Goal: Check status: Check status

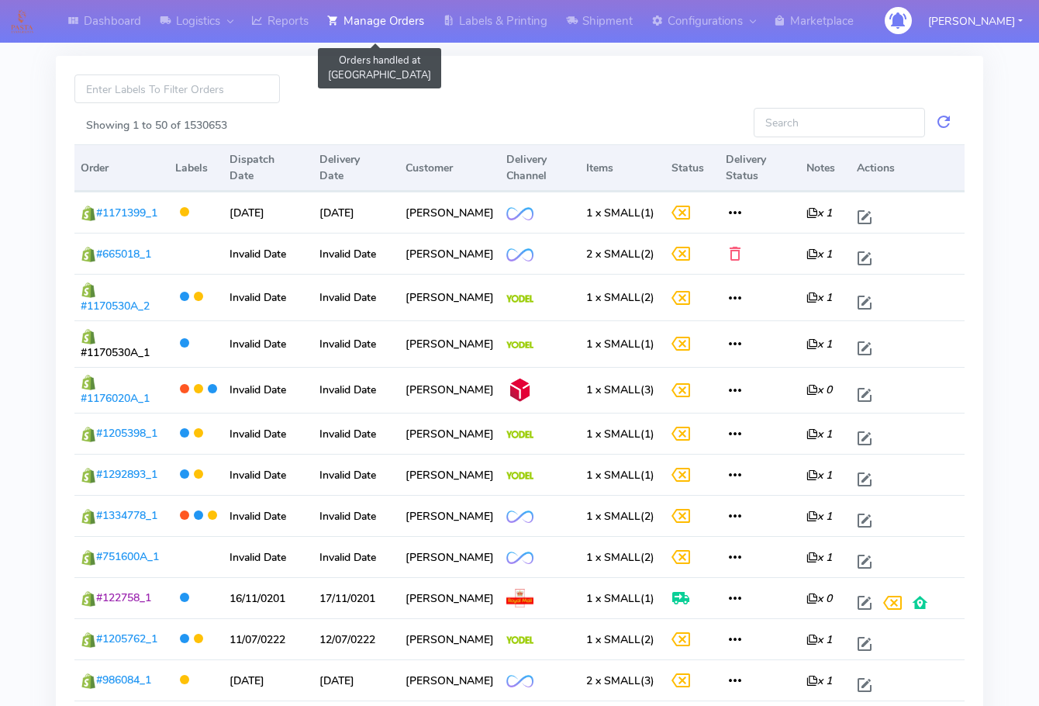
click at [392, 25] on link "Manage Orders" at bounding box center [376, 21] width 116 height 43
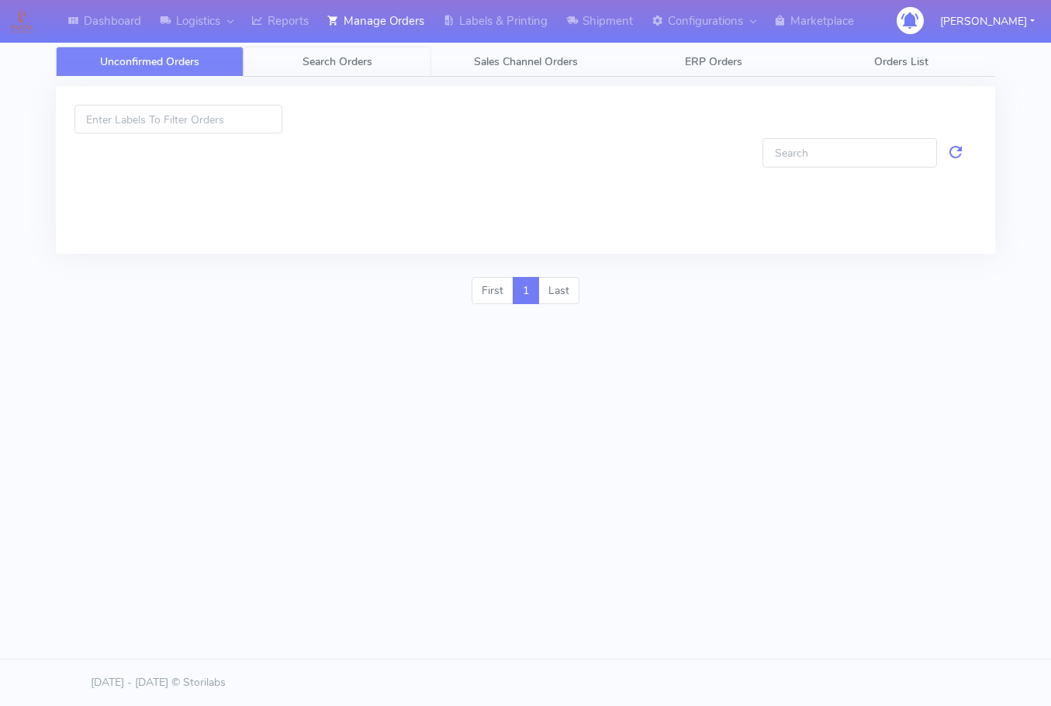
click at [312, 62] on span "Search Orders" at bounding box center [337, 61] width 70 height 15
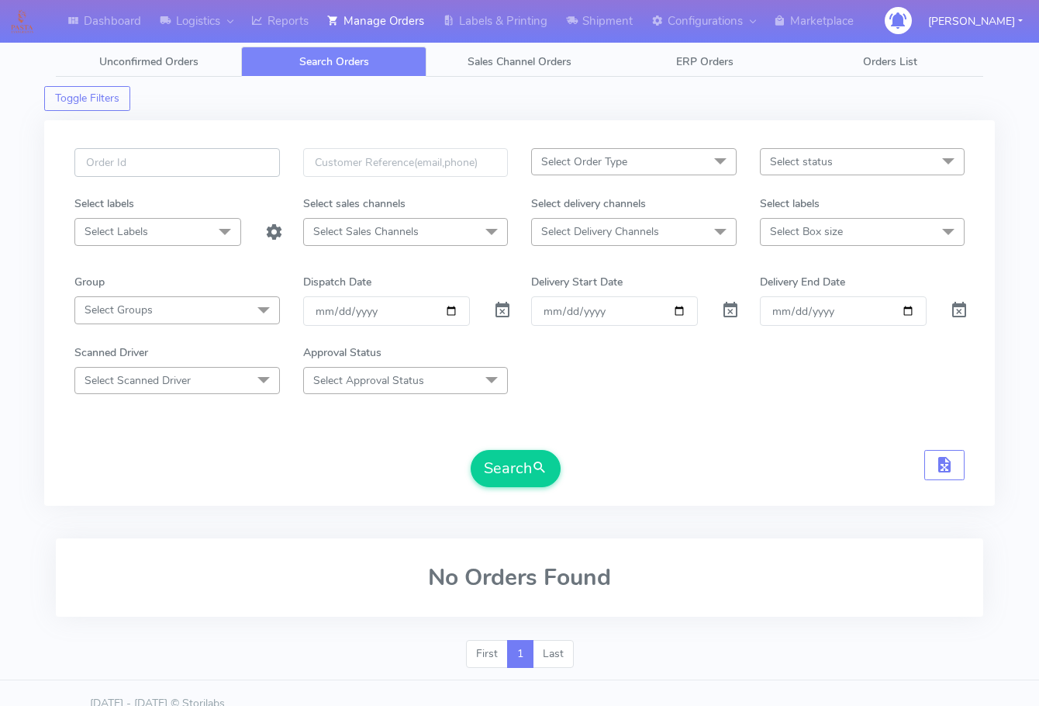
drag, startPoint x: 173, startPoint y: 161, endPoint x: 159, endPoint y: 163, distance: 14.2
click at [173, 161] on input "text" at bounding box center [177, 162] width 206 height 29
paste input "#1616738"
click at [93, 161] on input "#1616738" at bounding box center [177, 162] width 206 height 29
type input "1616738"
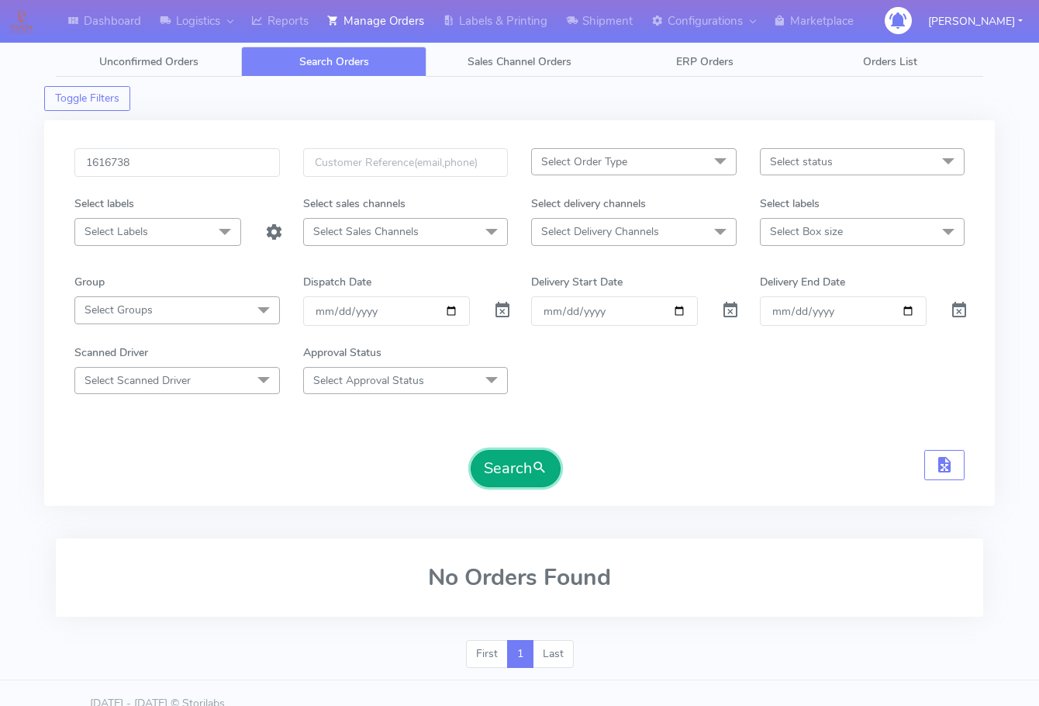
click at [535, 478] on span "submit" at bounding box center [540, 468] width 16 height 21
drag, startPoint x: 492, startPoint y: 309, endPoint x: 499, endPoint y: 317, distance: 10.4
click at [493, 309] on span at bounding box center [502, 313] width 19 height 15
click at [514, 472] on button "Search" at bounding box center [516, 468] width 90 height 37
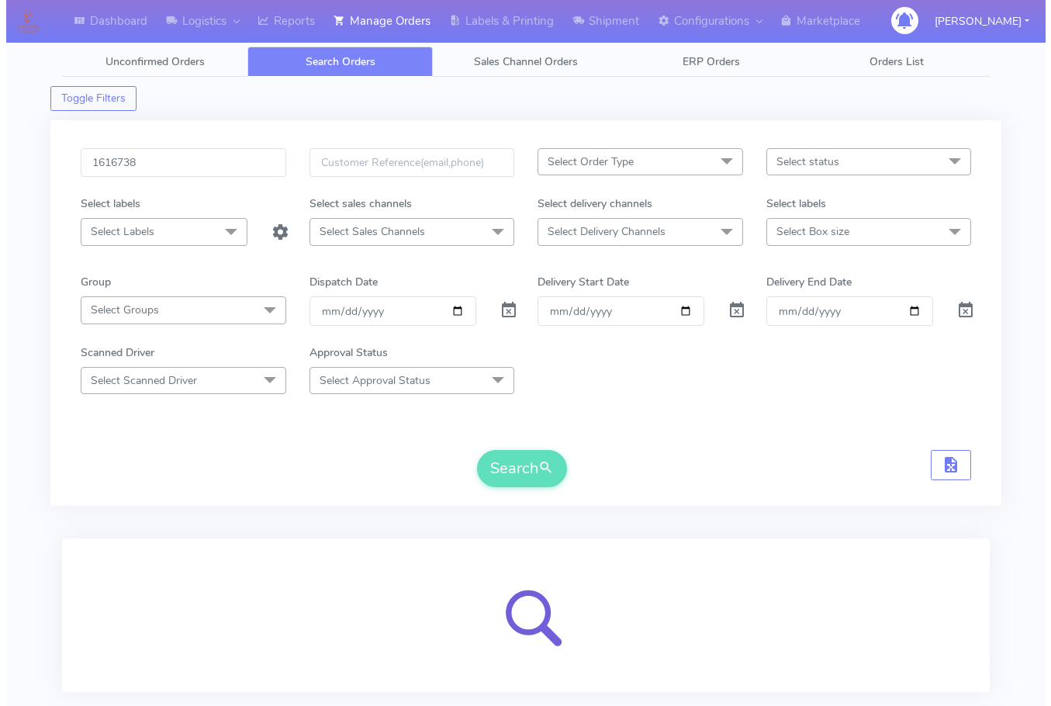
scroll to position [96, 0]
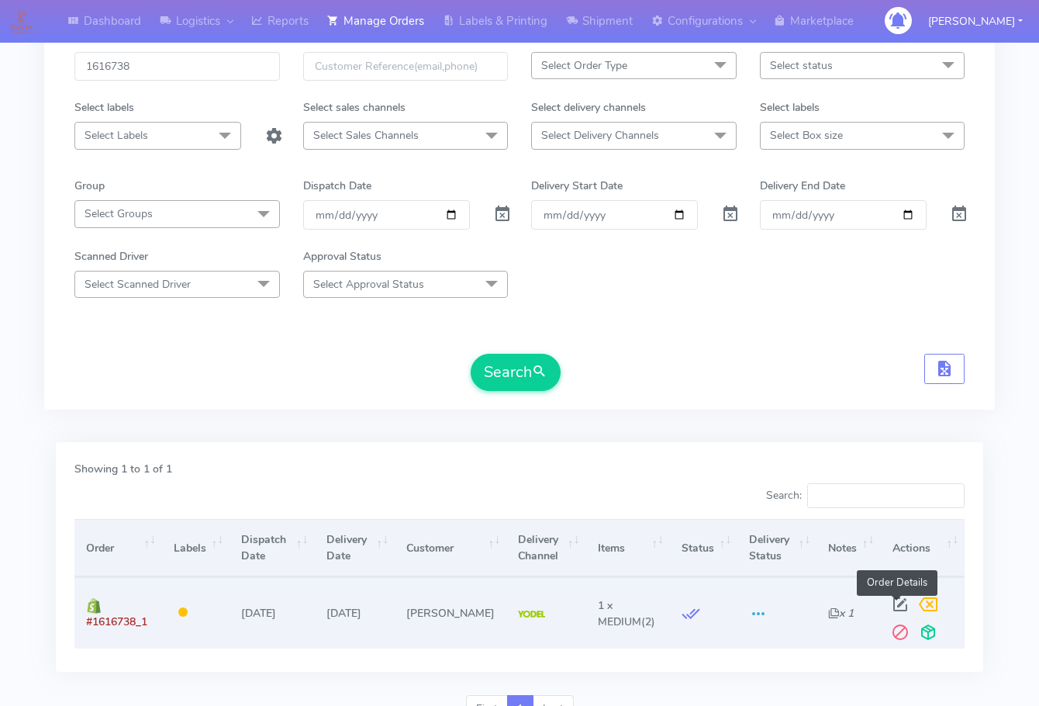
click at [897, 610] on span at bounding box center [900, 607] width 28 height 15
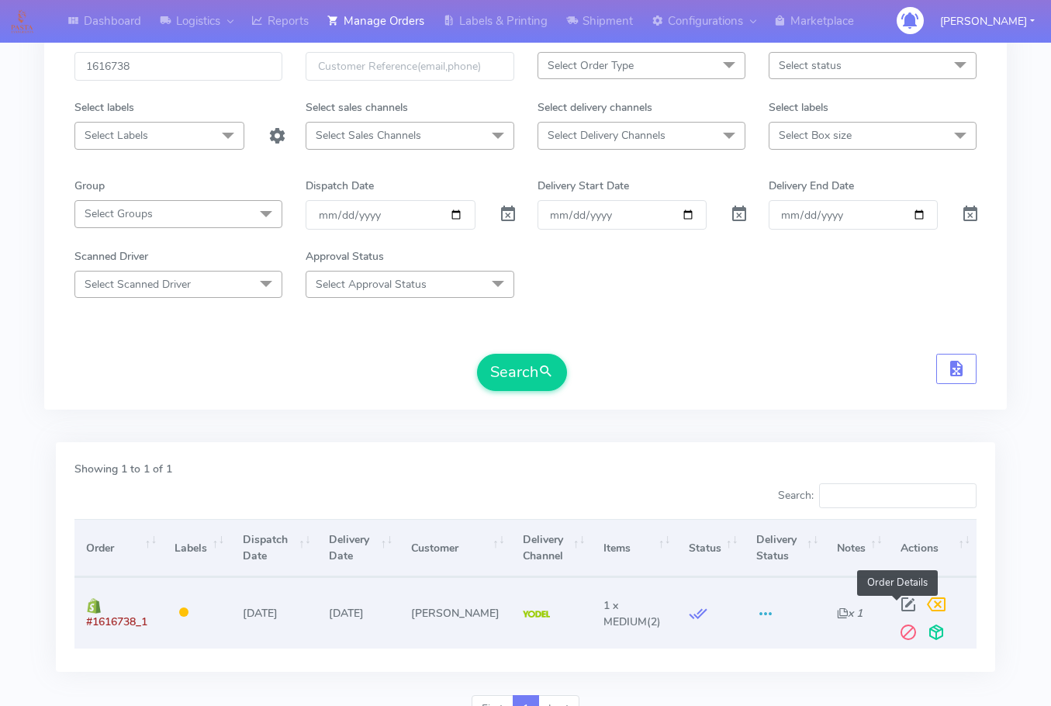
select select "5"
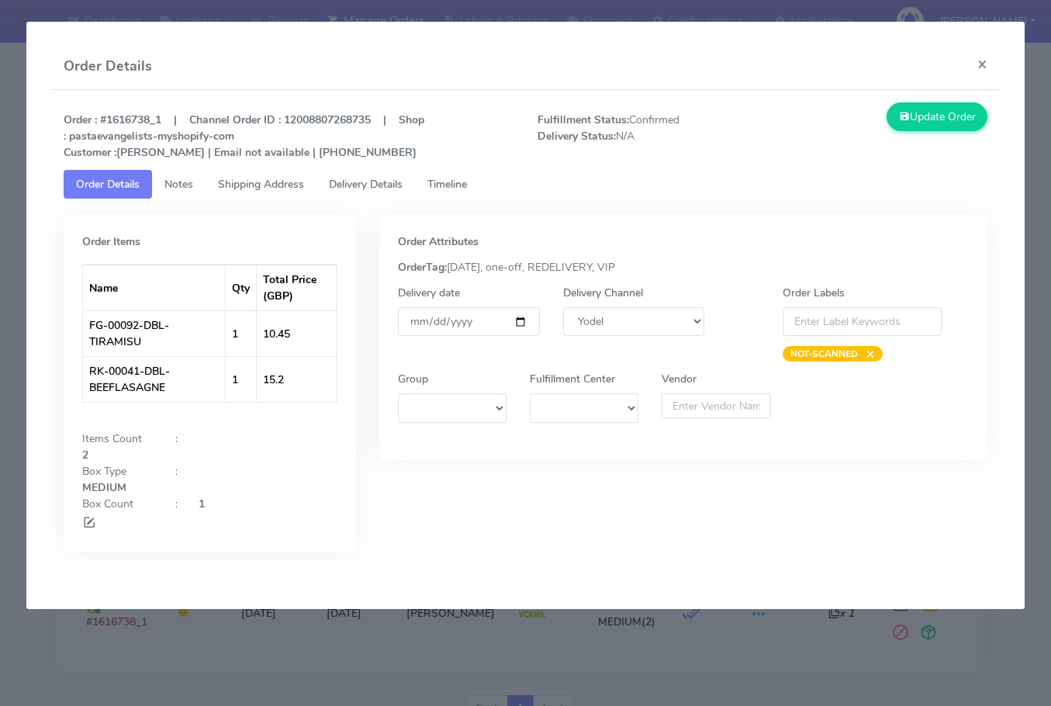
click at [266, 188] on span "Shipping Address" at bounding box center [261, 184] width 86 height 15
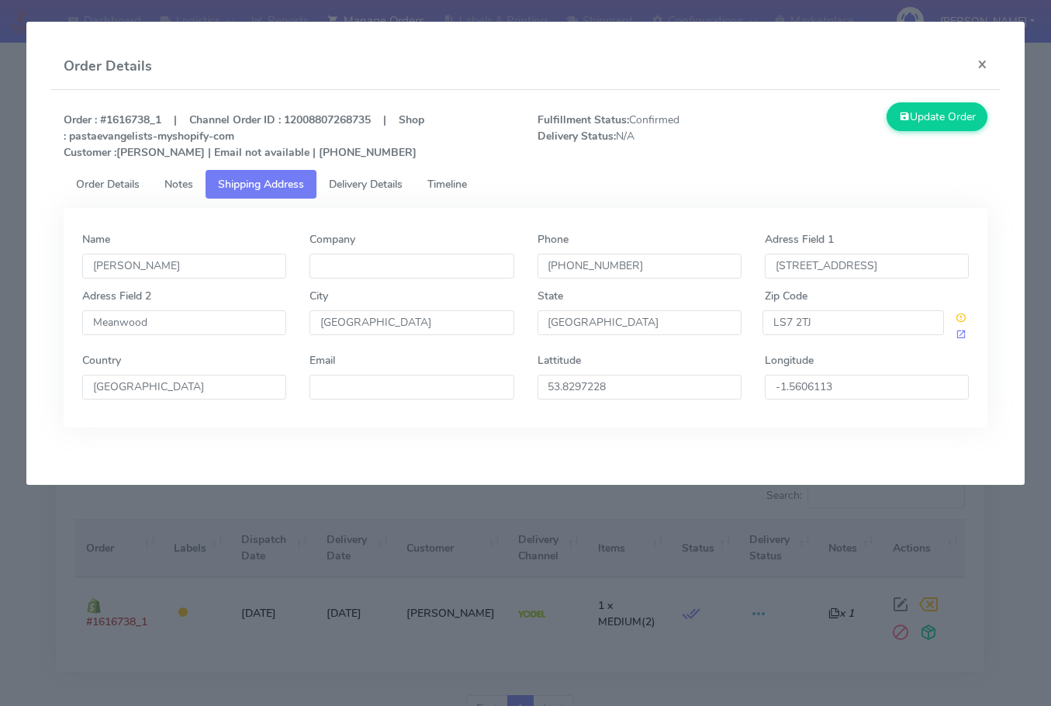
click at [342, 187] on span "Delivery Details" at bounding box center [366, 184] width 74 height 15
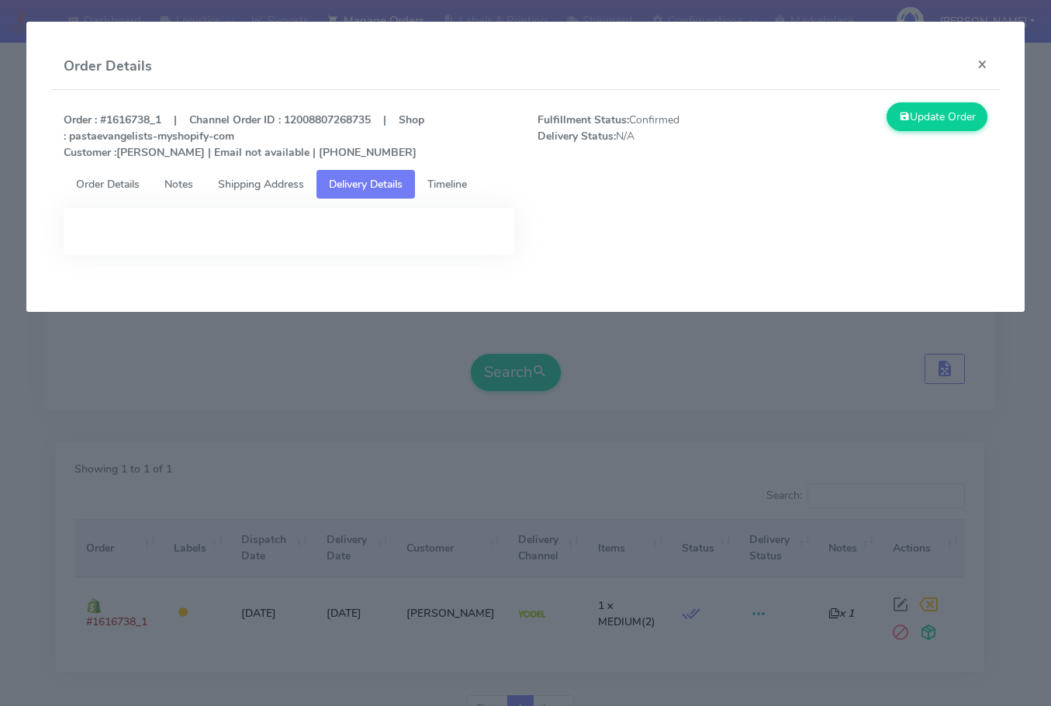
click at [453, 188] on span "Timeline" at bounding box center [447, 184] width 40 height 15
